Goal: Task Accomplishment & Management: Manage account settings

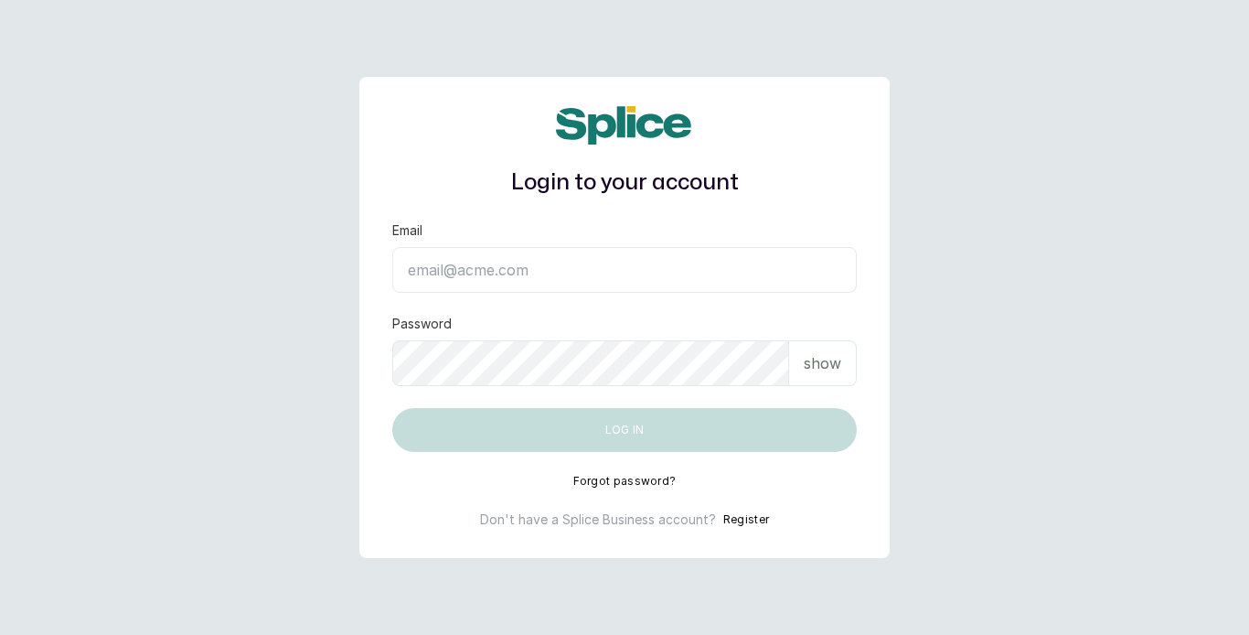
type input "[EMAIL_ADDRESS][DOMAIN_NAME]"
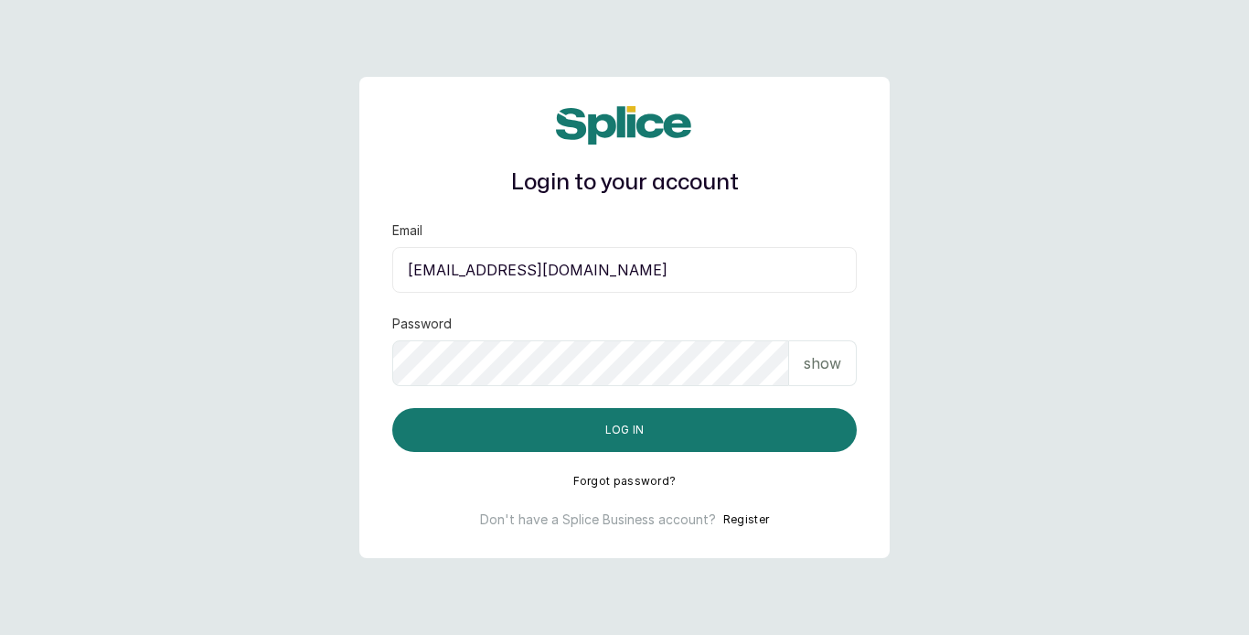
click at [832, 168] on h1 "Login to your account" at bounding box center [624, 182] width 465 height 33
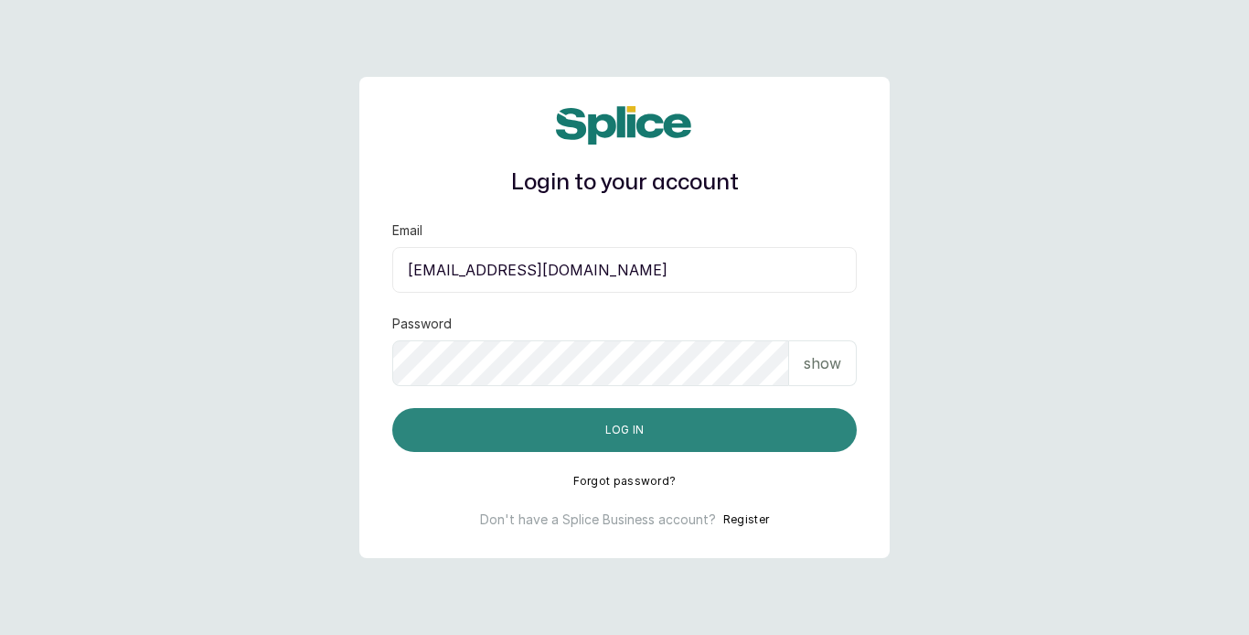
click at [704, 434] on button "Log in" at bounding box center [624, 430] width 465 height 44
